Goal: Information Seeking & Learning: Find specific page/section

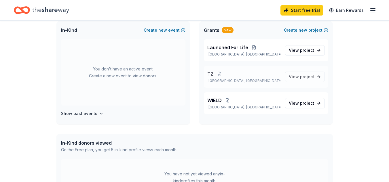
scroll to position [29, 0]
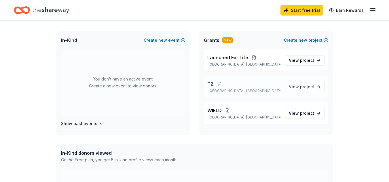
click at [252, 86] on p "TZ" at bounding box center [243, 84] width 73 height 7
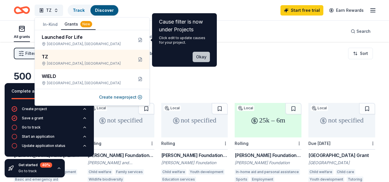
click at [202, 58] on button "Okay" at bounding box center [200, 57] width 17 height 10
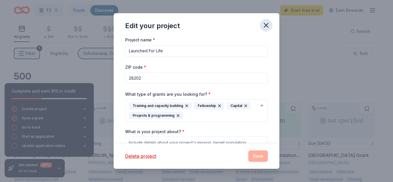
click at [266, 24] on icon "button" at bounding box center [266, 25] width 8 height 8
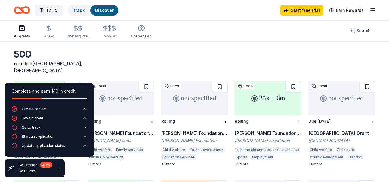
scroll to position [29, 0]
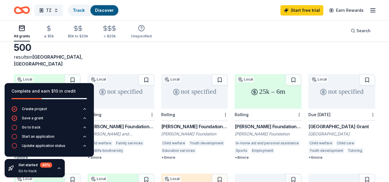
click at [150, 51] on div "500 results in [GEOGRAPHIC_DATA], [GEOGRAPHIC_DATA]" at bounding box center [194, 54] width 361 height 25
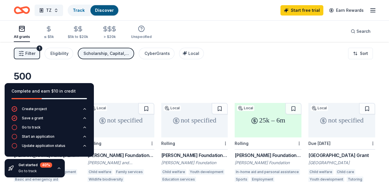
scroll to position [29, 0]
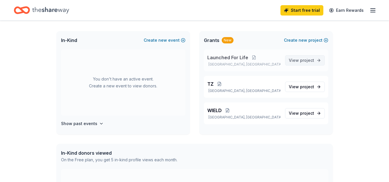
click at [307, 61] on span "project" at bounding box center [307, 60] width 14 height 5
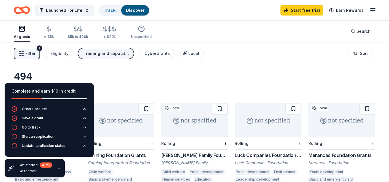
click at [375, 11] on icon "button" at bounding box center [372, 10] width 7 height 7
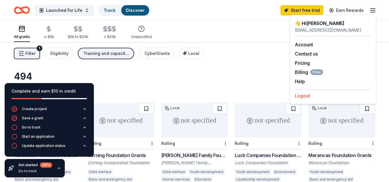
click at [305, 97] on button "Logout" at bounding box center [301, 95] width 15 height 7
